Goal: Task Accomplishment & Management: Manage account settings

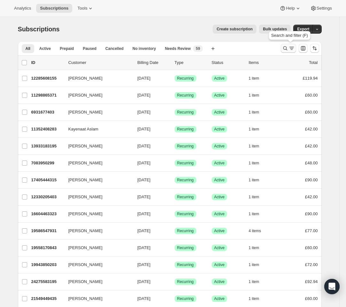
click at [291, 48] on icon "Search and filter results" at bounding box center [291, 48] width 6 height 6
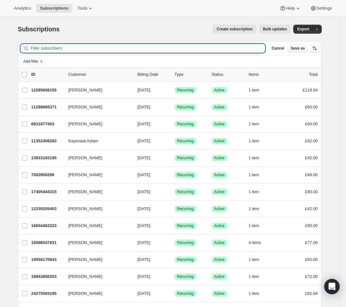
click at [222, 52] on input "Filter subscribers" at bounding box center [148, 48] width 235 height 9
type input "[EMAIL_ADDRESS][DOMAIN_NAME]"
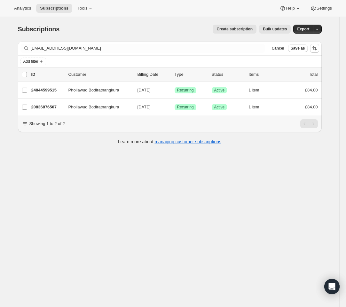
click at [96, 168] on div "Subscriptions. This page is ready Subscriptions Create subscription Bulk update…" at bounding box center [169, 170] width 339 height 307
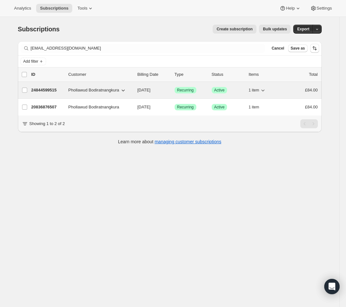
click at [86, 91] on span "Phollawud Bodiratnangkura" at bounding box center [93, 90] width 51 height 6
click at [104, 89] on span "Phollawud Bodiratnangkura" at bounding box center [93, 90] width 51 height 6
click at [194, 92] on span "Recurring" at bounding box center [185, 90] width 17 height 5
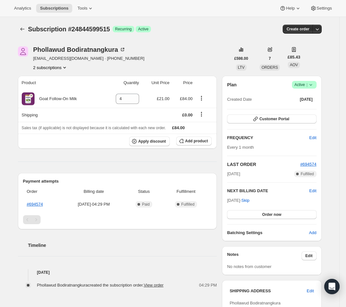
click at [63, 68] on button "2 subscriptions" at bounding box center [50, 67] width 35 height 6
click at [60, 81] on span "20836876507" at bounding box center [51, 79] width 44 height 6
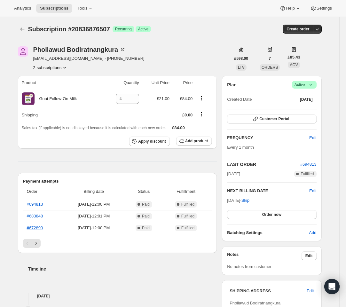
click at [68, 68] on icon "Product actions" at bounding box center [64, 67] width 6 height 6
click at [66, 80] on span "Current" at bounding box center [65, 79] width 13 height 5
click at [67, 79] on span "Current" at bounding box center [65, 79] width 13 height 5
click at [113, 74] on div "Phollawud Bodiratnangkura [EMAIL_ADDRESS][DOMAIN_NAME] · [PHONE_NUMBER] 2 subsc…" at bounding box center [167, 263] width 309 height 454
click at [48, 65] on button "2 subscriptions" at bounding box center [50, 67] width 35 height 6
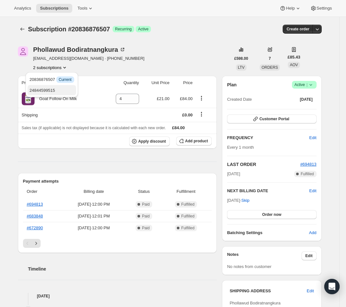
click at [44, 89] on span "24844599515" at bounding box center [42, 90] width 26 height 5
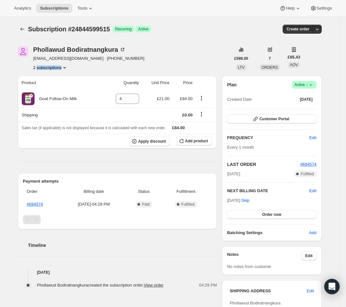
click at [50, 67] on button "2 subscriptions" at bounding box center [50, 67] width 35 height 6
copy span "24844599515"
click at [52, 91] on span "24844599515 Info Current" at bounding box center [51, 90] width 44 height 5
click at [56, 82] on span "20836876507" at bounding box center [51, 79] width 44 height 6
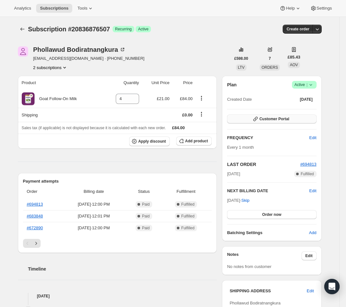
click at [301, 118] on button "Customer Portal" at bounding box center [271, 118] width 89 height 9
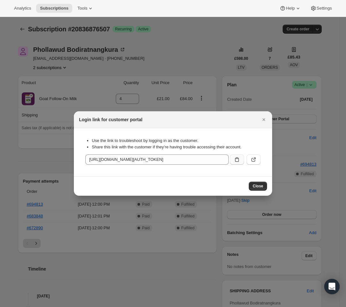
click at [236, 159] on icon ":rir:" at bounding box center [237, 159] width 6 height 6
click at [253, 182] on button "Close" at bounding box center [258, 186] width 18 height 9
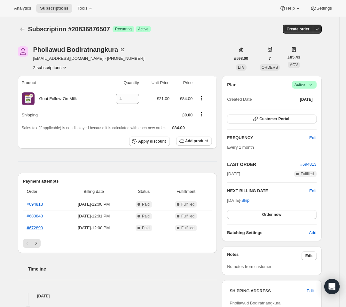
click at [310, 86] on icon at bounding box center [310, 85] width 6 height 6
click at [303, 110] on span "Cancel subscription" at bounding box center [304, 108] width 36 height 6
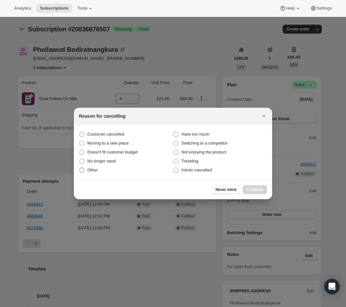
click at [98, 166] on label "Other" at bounding box center [126, 170] width 94 height 9
click at [80, 167] on input "Other" at bounding box center [79, 167] width 0 height 0
radio input "true"
click at [251, 187] on span "Continue" at bounding box center [254, 189] width 17 height 5
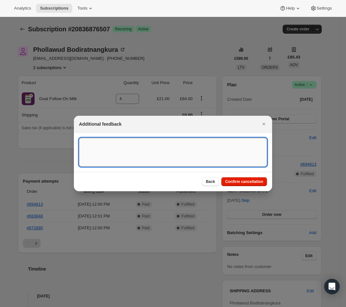
click at [122, 148] on textarea ":rif:" at bounding box center [173, 152] width 188 height 29
type textarea "duplicate"
click at [256, 183] on span "Confirm cancellation" at bounding box center [244, 181] width 38 height 5
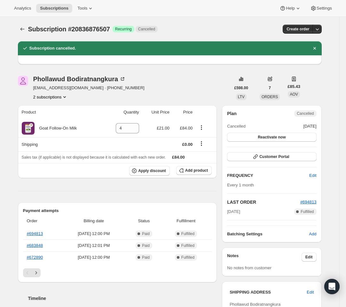
click at [61, 100] on div "Phollawud Bodiratnangkura [EMAIL_ADDRESS][DOMAIN_NAME] · [PHONE_NUMBER] 2 subsc…" at bounding box center [167, 293] width 309 height 454
click at [61, 98] on button "2 subscriptions" at bounding box center [50, 97] width 35 height 6
click at [62, 117] on span "24844599515" at bounding box center [51, 120] width 44 height 6
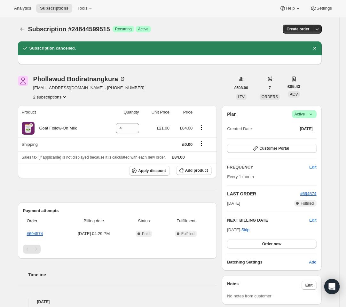
click at [313, 113] on icon at bounding box center [310, 114] width 6 height 6
click at [299, 134] on button "Cancel subscription" at bounding box center [304, 137] width 40 height 10
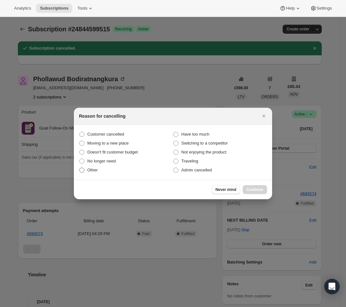
click at [100, 170] on label "Other" at bounding box center [126, 170] width 94 height 9
click at [80, 168] on input "Other" at bounding box center [79, 167] width 0 height 0
radio input "true"
click at [248, 190] on span "Continue" at bounding box center [254, 189] width 17 height 5
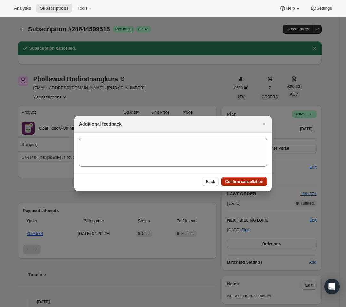
click at [246, 182] on span "Confirm cancellation" at bounding box center [244, 181] width 38 height 5
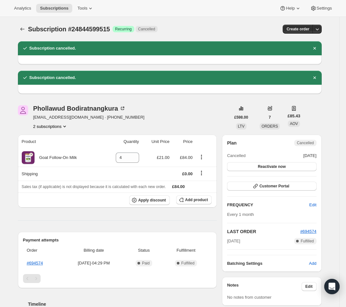
click at [58, 129] on button "2 subscriptions" at bounding box center [50, 126] width 35 height 6
click at [60, 144] on button "24844599515 Info Current" at bounding box center [51, 149] width 48 height 10
click at [59, 125] on button "2 subscriptions" at bounding box center [50, 126] width 35 height 6
click at [54, 138] on span "20836876507" at bounding box center [42, 138] width 26 height 5
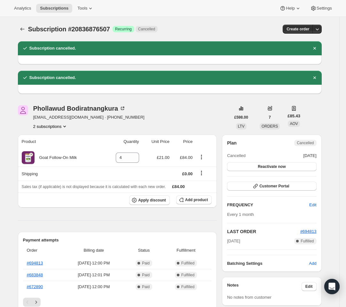
click at [63, 127] on button "2 subscriptions" at bounding box center [50, 126] width 35 height 6
click at [60, 147] on span "24844599515" at bounding box center [51, 149] width 44 height 6
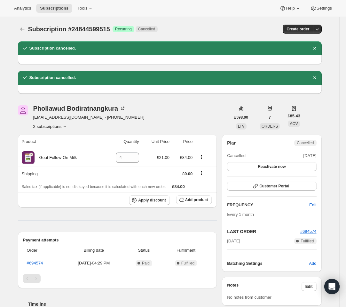
click at [68, 128] on icon "Product actions" at bounding box center [64, 126] width 6 height 6
click at [63, 139] on span "20836876507" at bounding box center [51, 138] width 44 height 6
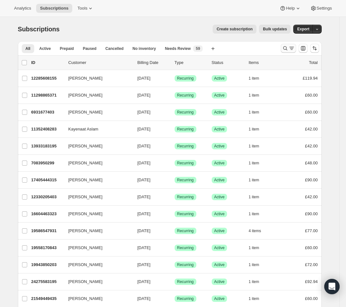
click at [286, 46] on icon "Search and filter results" at bounding box center [285, 48] width 6 height 6
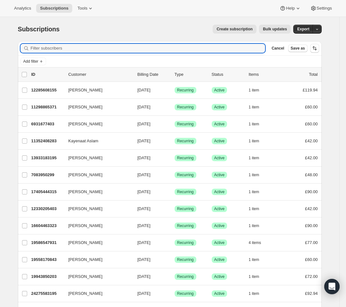
paste input "[EMAIL_ADDRESS][DOMAIN_NAME]"
type input "[EMAIL_ADDRESS][DOMAIN_NAME]"
